Goal: Check status: Check status

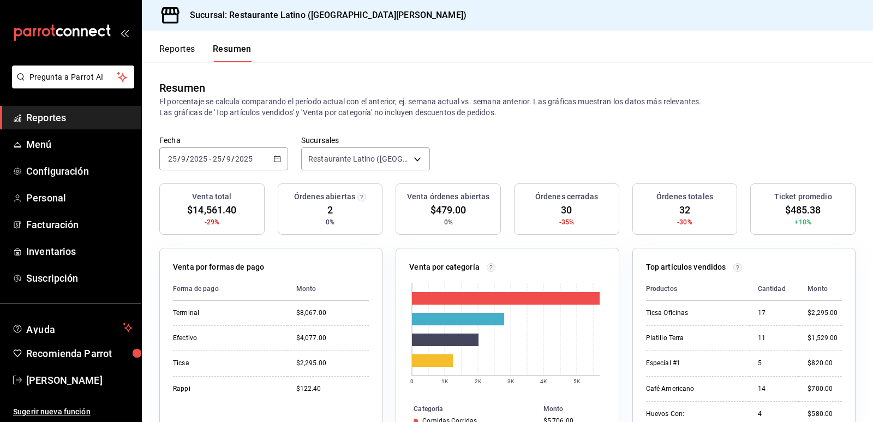
scroll to position [5, 0]
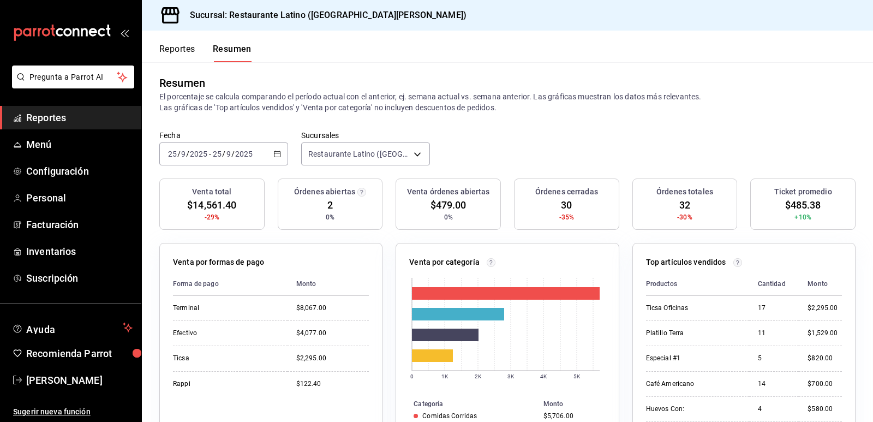
click at [175, 56] on button "Reportes" at bounding box center [177, 53] width 36 height 19
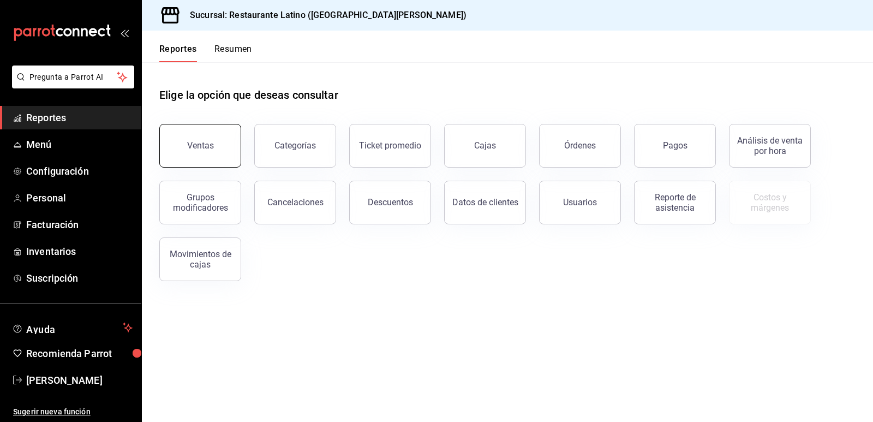
click at [209, 150] on div "Ventas" at bounding box center [200, 145] width 27 height 10
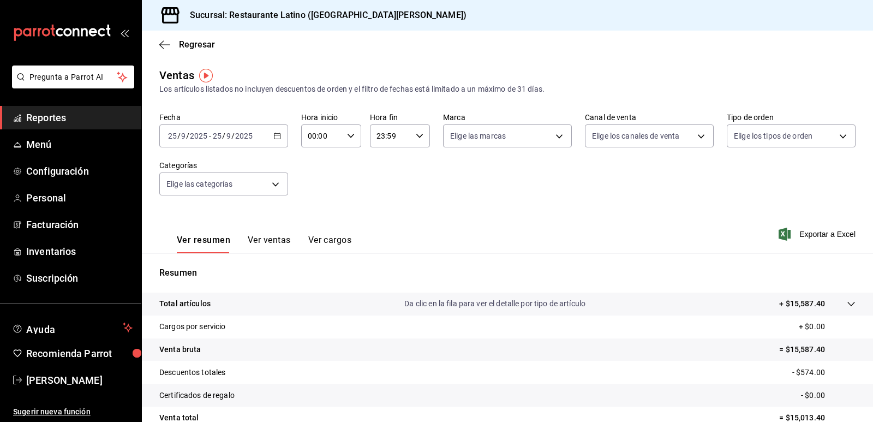
click at [268, 137] on div "[DATE] [DATE] - [DATE] [DATE]" at bounding box center [223, 135] width 129 height 23
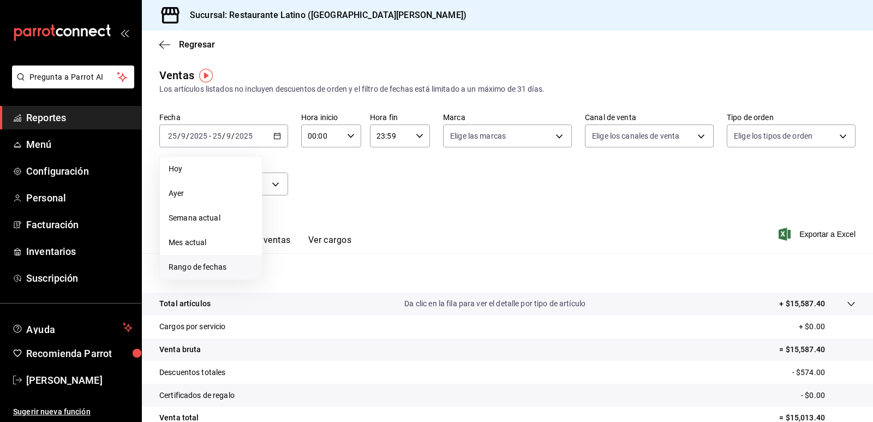
click at [197, 276] on li "Rango de fechas" at bounding box center [211, 267] width 102 height 25
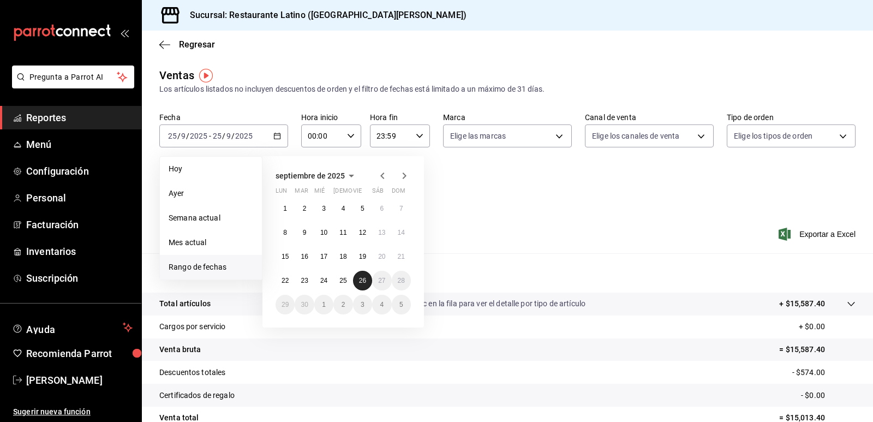
click at [364, 281] on abbr "26" at bounding box center [362, 280] width 7 height 8
click at [363, 281] on abbr "26" at bounding box center [362, 280] width 7 height 8
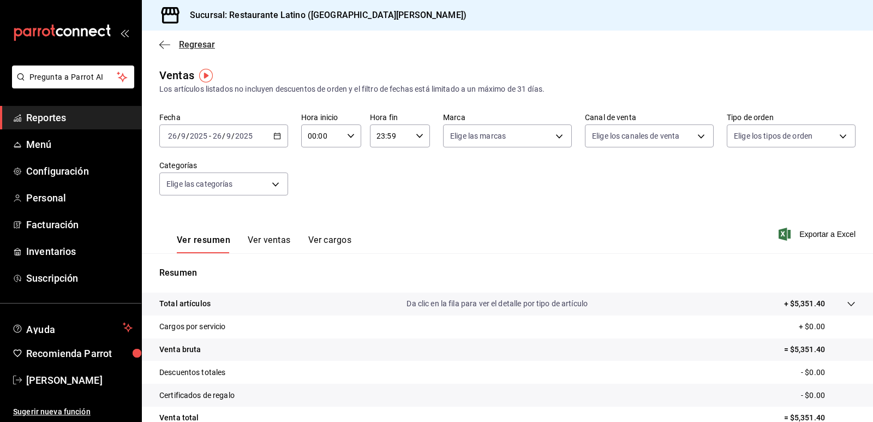
click at [174, 47] on span "Regresar" at bounding box center [187, 44] width 56 height 10
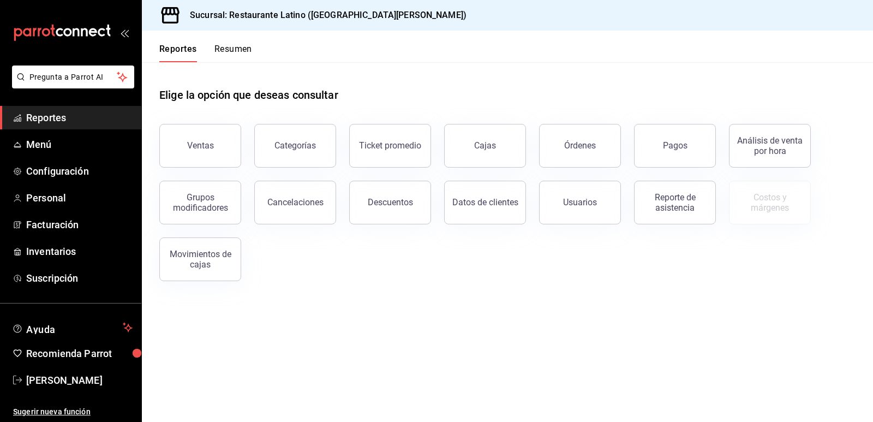
click at [244, 44] on button "Resumen" at bounding box center [233, 53] width 38 height 19
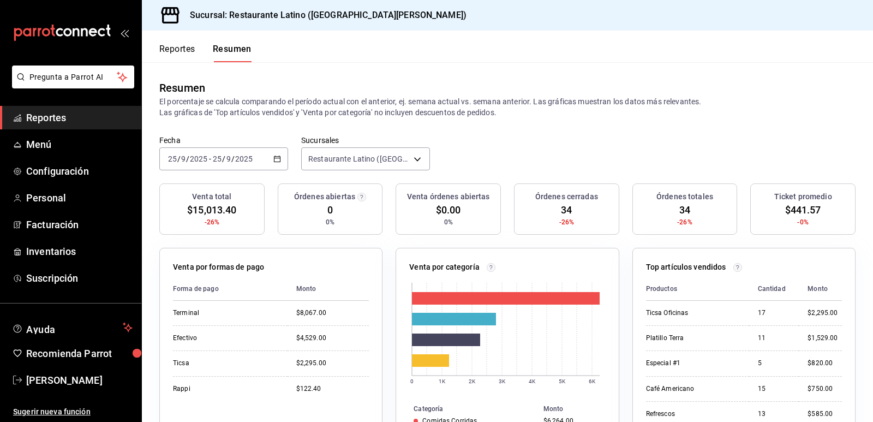
drag, startPoint x: 287, startPoint y: 167, endPoint x: 280, endPoint y: 171, distance: 7.9
click at [284, 170] on div "Fecha [DATE] [DATE] - [DATE] [DATE] Sucursales Restaurante Latino ([GEOGRAPHIC_…" at bounding box center [507, 159] width 731 height 48
click at [276, 162] on \(Stroke\) "button" at bounding box center [277, 159] width 7 height 6
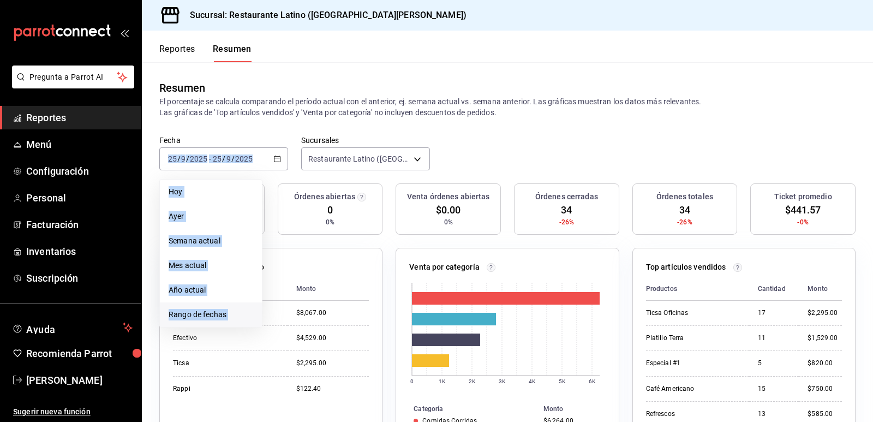
click at [227, 316] on span "Rango de fechas" at bounding box center [211, 314] width 85 height 11
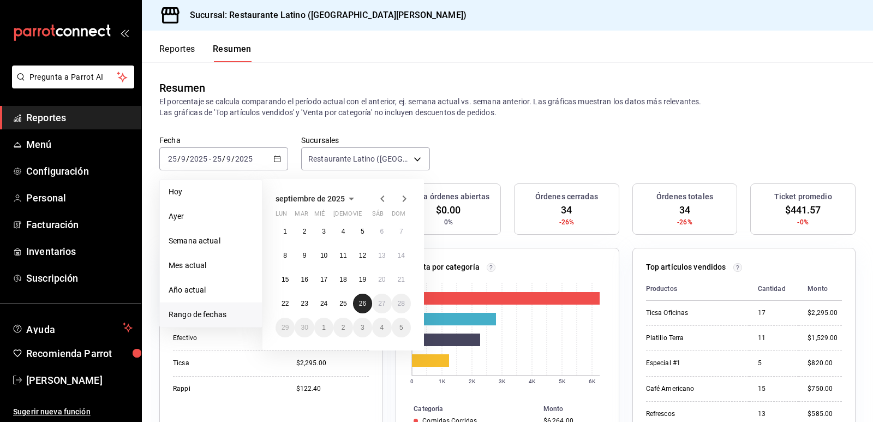
click at [358, 308] on button "26" at bounding box center [362, 303] width 19 height 20
